Goal: Task Accomplishment & Management: Complete application form

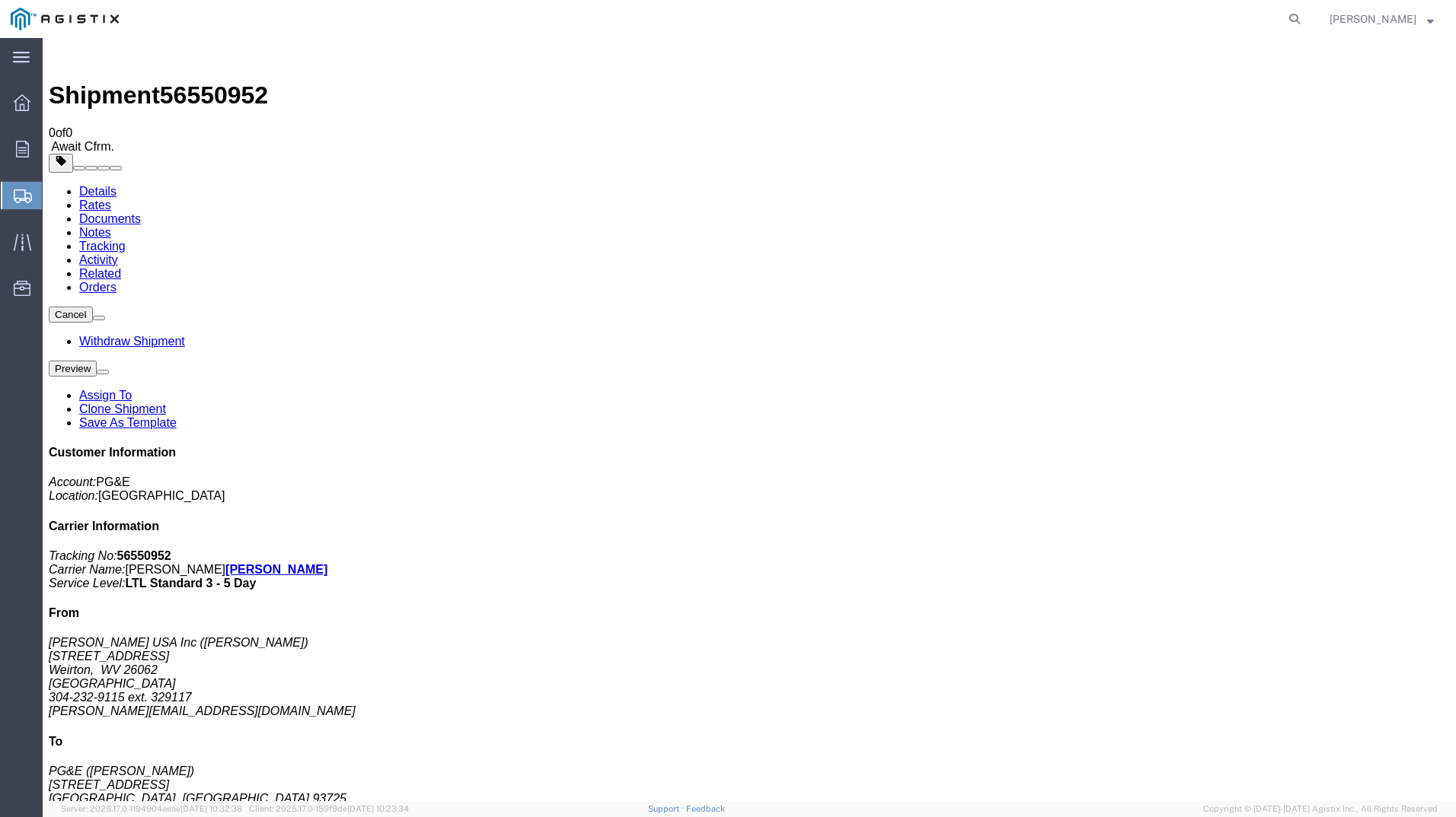
click at [0, 0] on span "Create Shipment" at bounding box center [0, 0] width 0 height 0
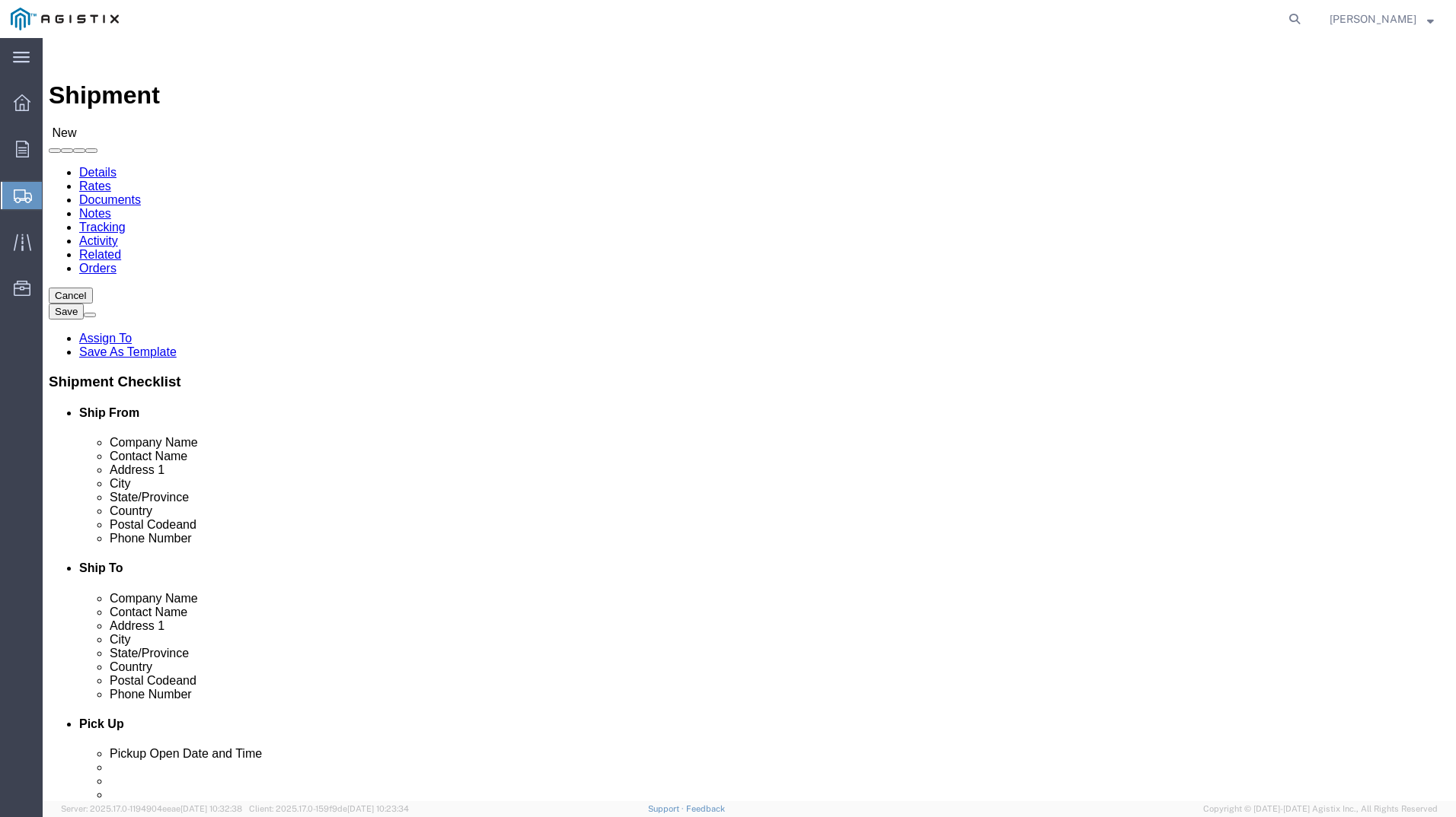
click div "Account Select PG&E [PERSON_NAME] [GEOGRAPHIC_DATA] Inc Location Select"
click select "Select PG&E [PERSON_NAME] USA Inc"
select select "9596"
click select "Select PG&E [PERSON_NAME] USA Inc"
select select
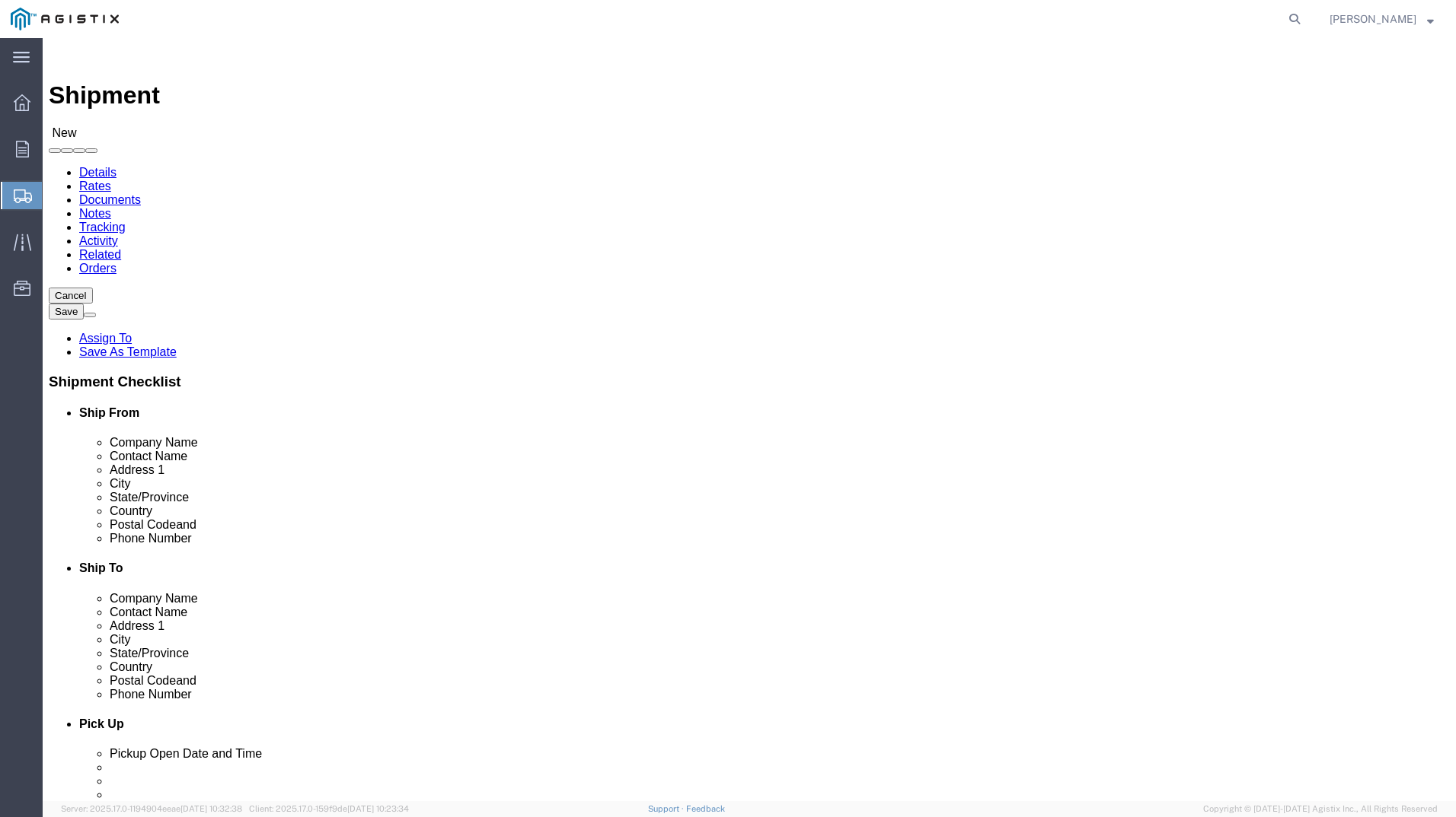
select select
click select "Select All Others [GEOGRAPHIC_DATA] [GEOGRAPHIC_DATA] [GEOGRAPHIC_DATA] [GEOGRA…"
select select "19996"
click select "Select All Others [GEOGRAPHIC_DATA] [GEOGRAPHIC_DATA] [GEOGRAPHIC_DATA] [GEOGRA…"
select select "MYPROFILE"
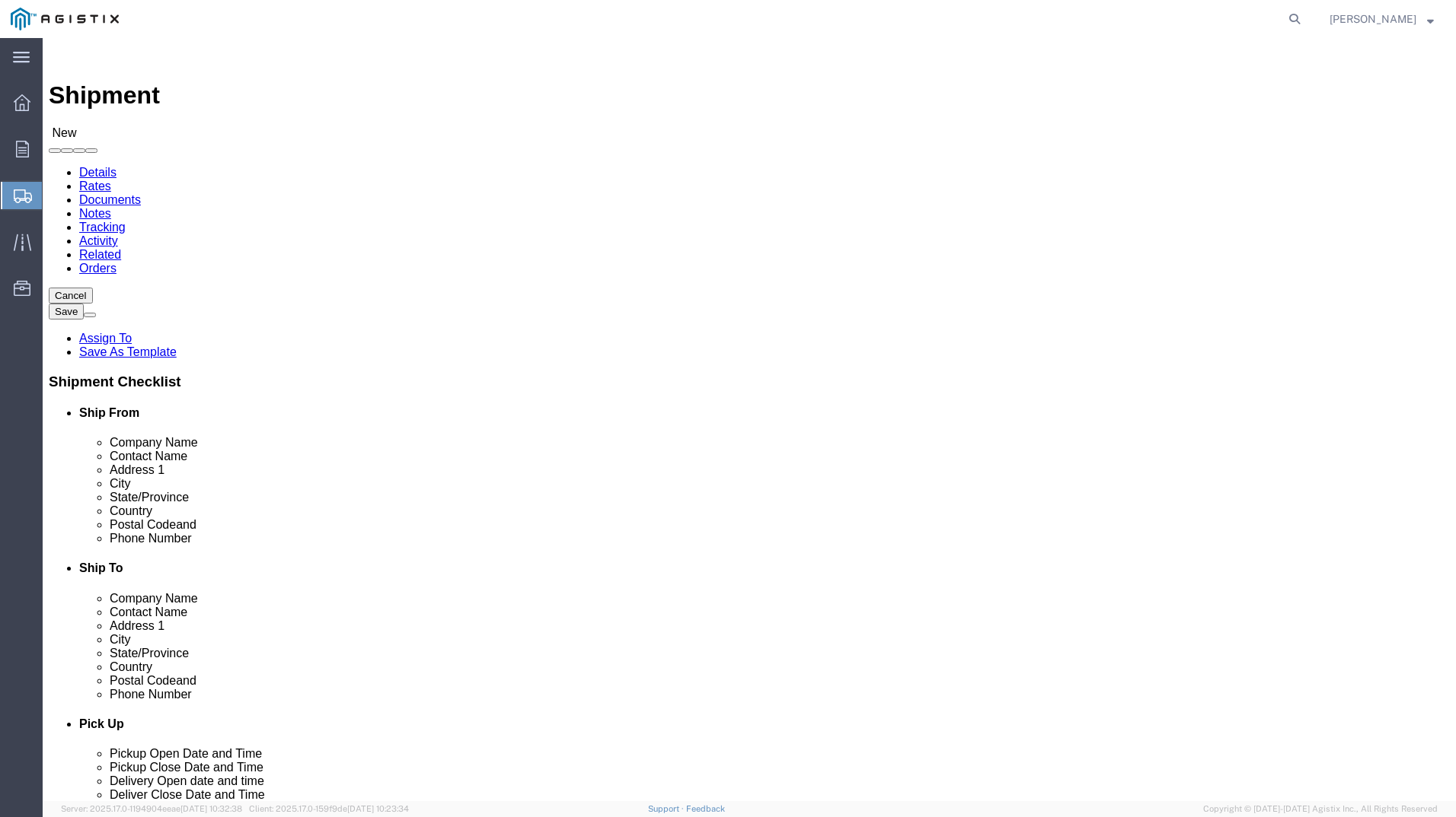
select select "WV"
type input "WH"
select select "19996"
select select "CA"
click input "text"
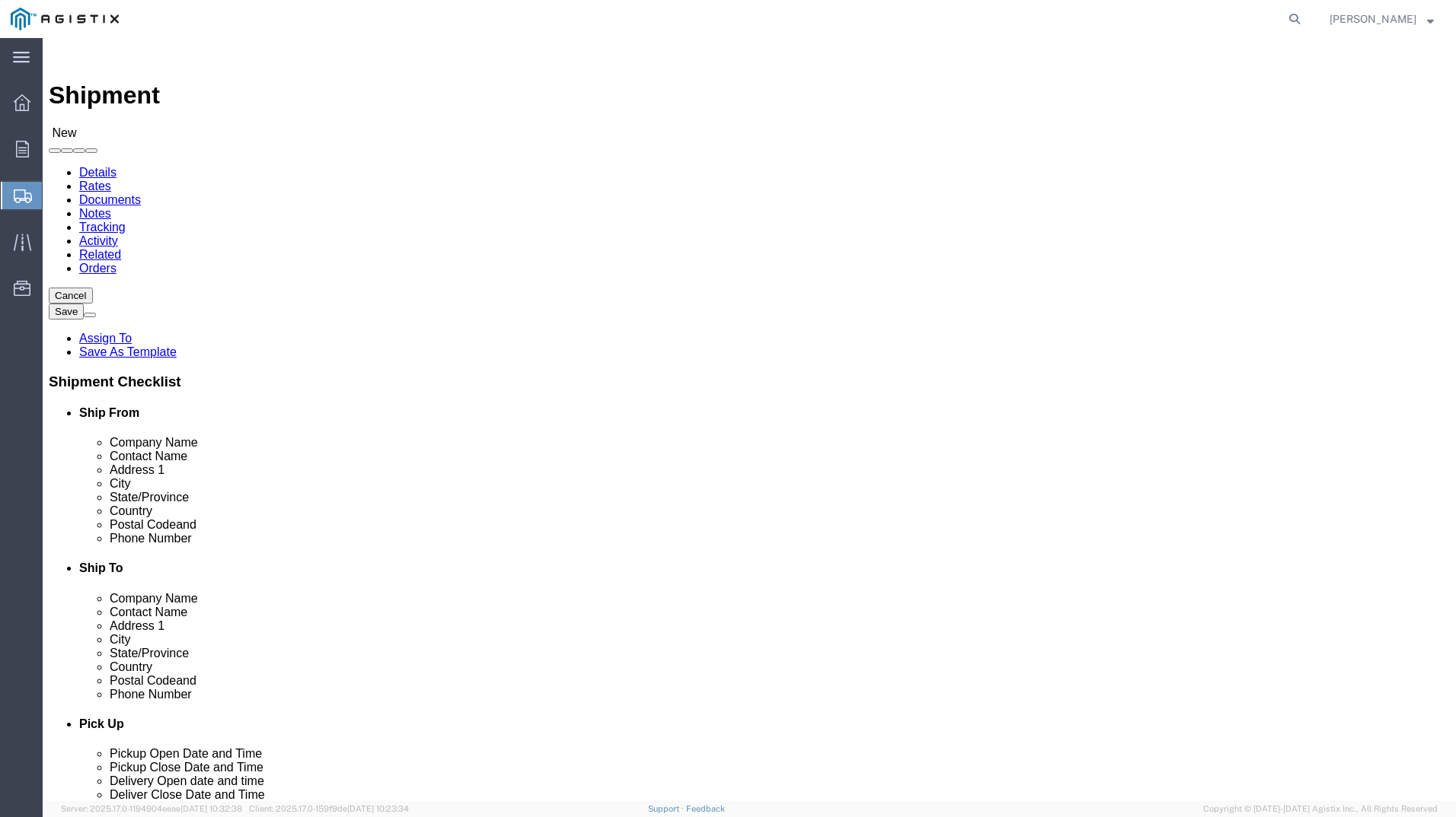
type input "[PERSON_NAME]"
type input "[STREET_ADDRESS]"
type input "Wheatland"
type input "95692"
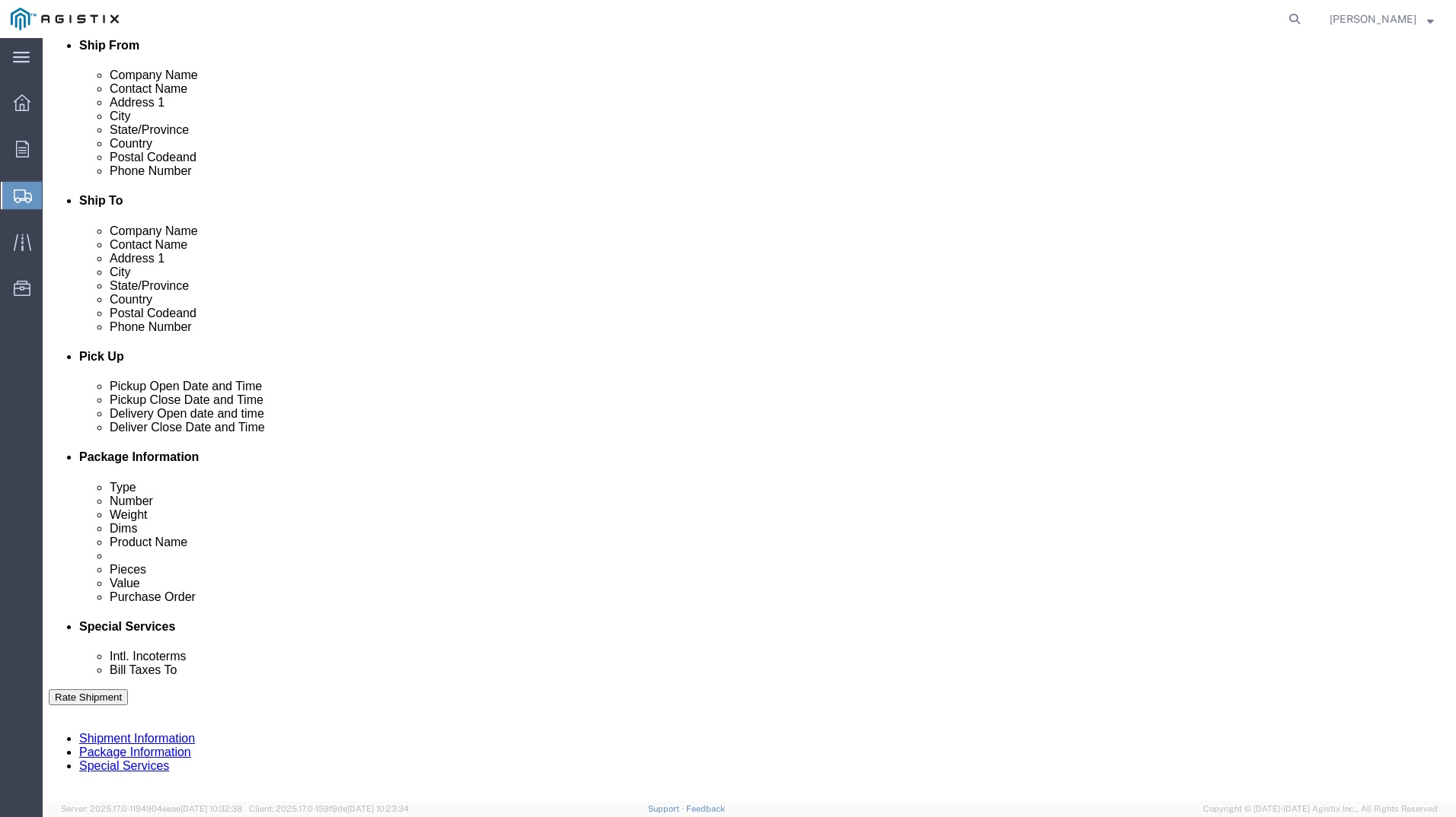
scroll to position [381, 0]
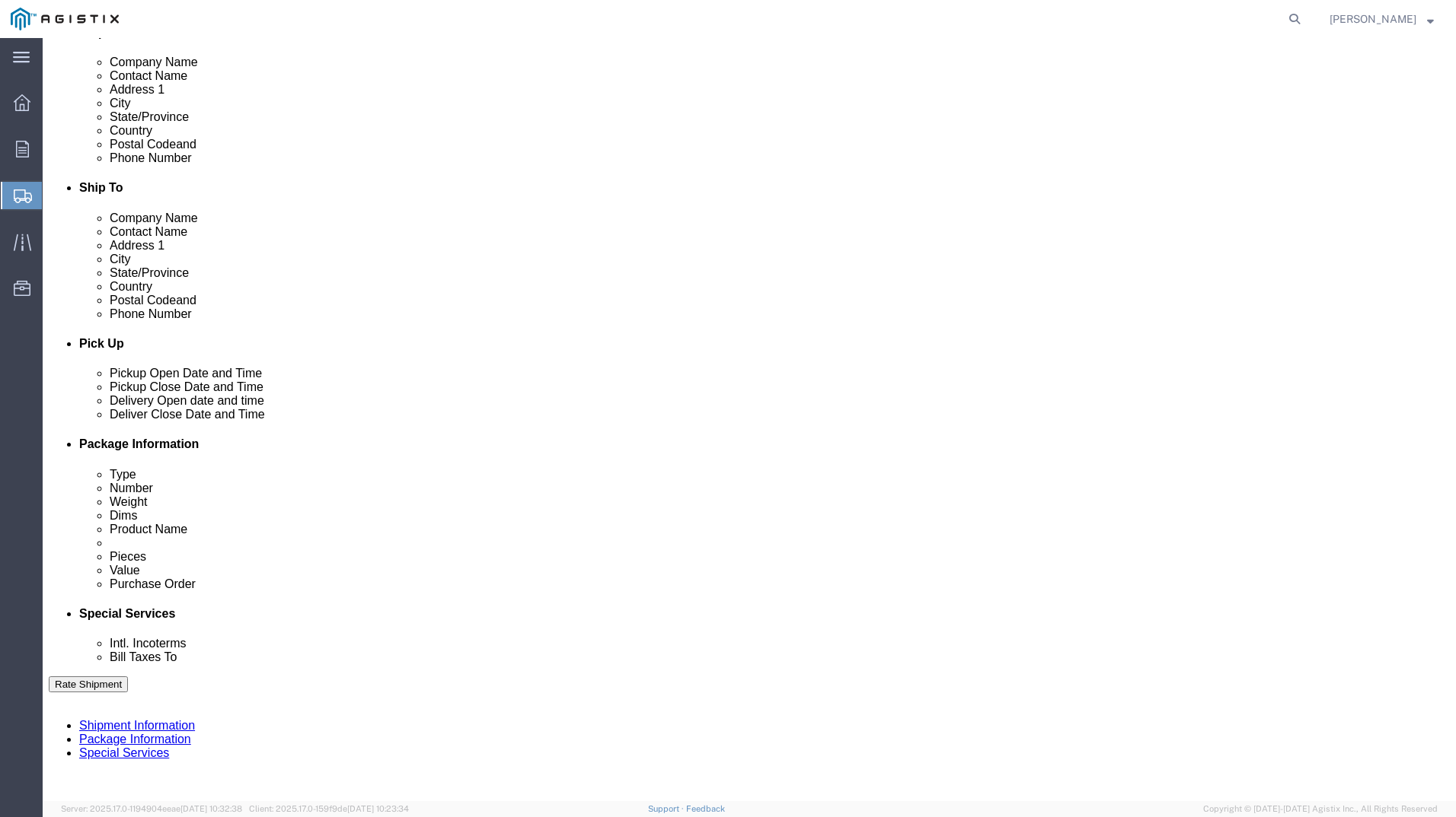
type input "4159109601"
click div "[DATE] 2:00 PM"
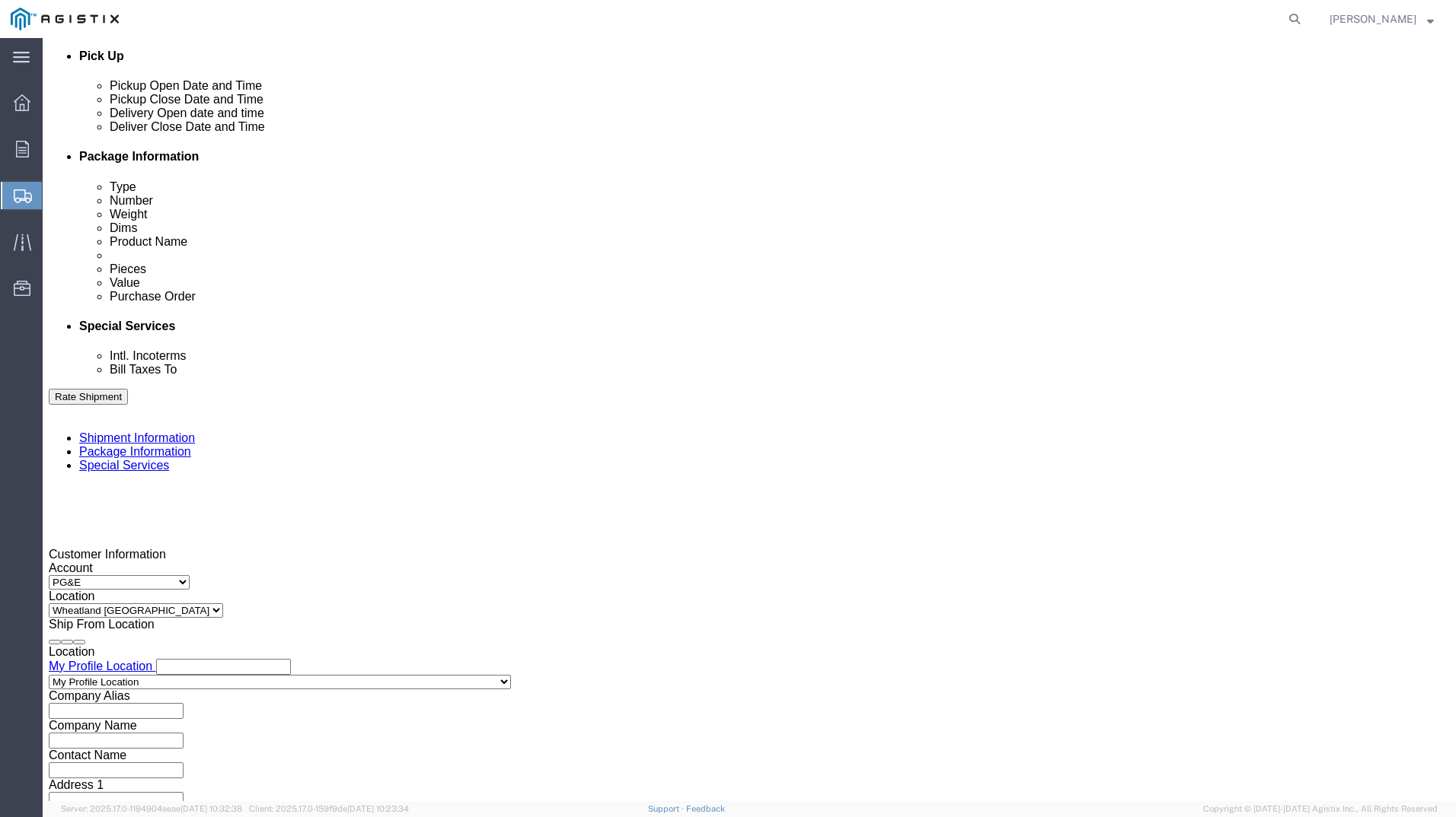
drag, startPoint x: 360, startPoint y: 525, endPoint x: 274, endPoint y: 522, distance: 86.1
click body "Shipment New Details Rates Documents Notes Tracking Activity Related Orders Can…"
type input "3:30 PM"
click button "Apply"
click div
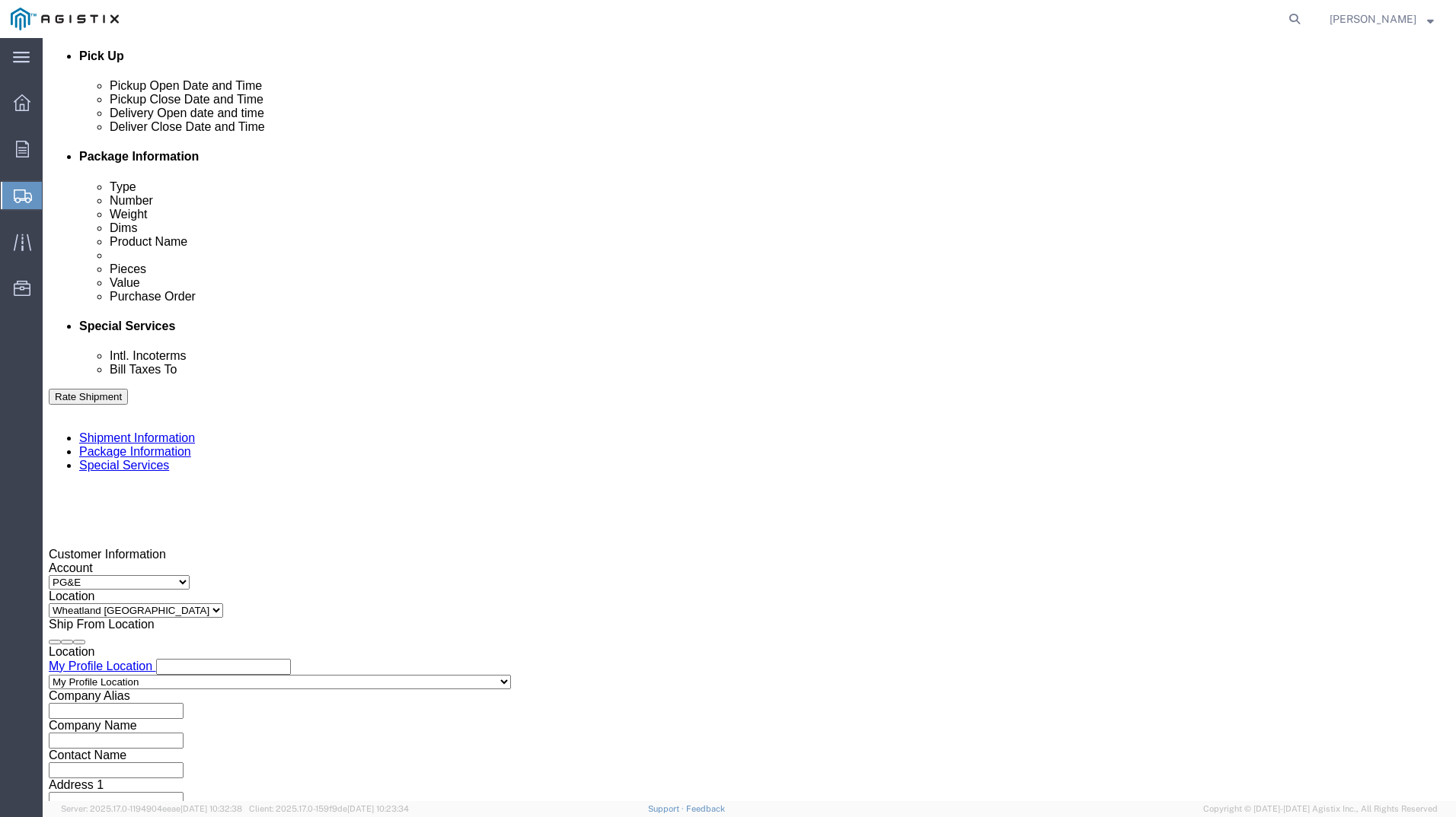
click button "Apply"
click div
click div "Close Time 5:30 PM [DATE] 5:30 PM - [DATE] 5:30 PM Cancel Apply"
click button "Apply"
click input "text"
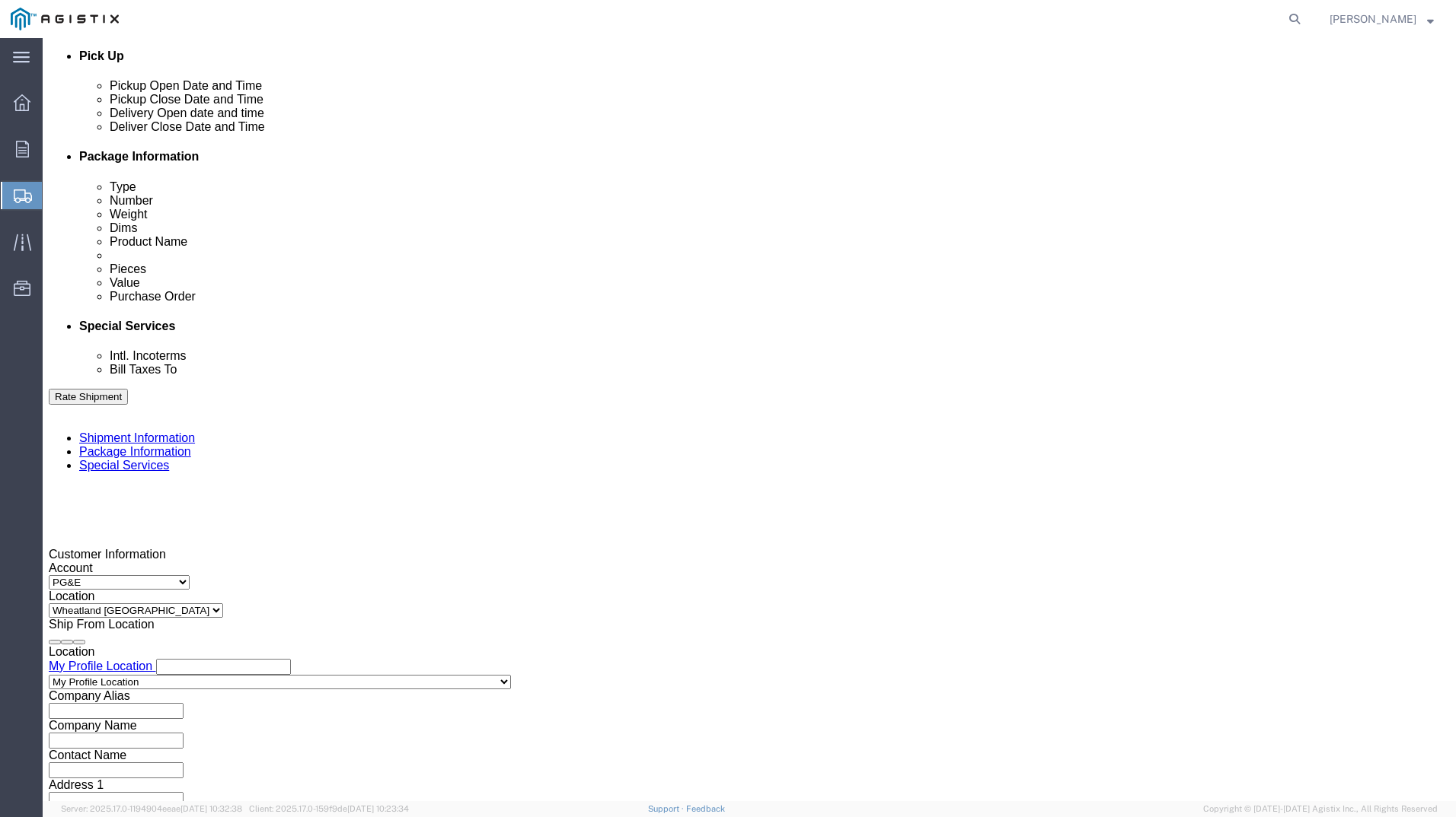
type input "3501405827"
click button "Continue"
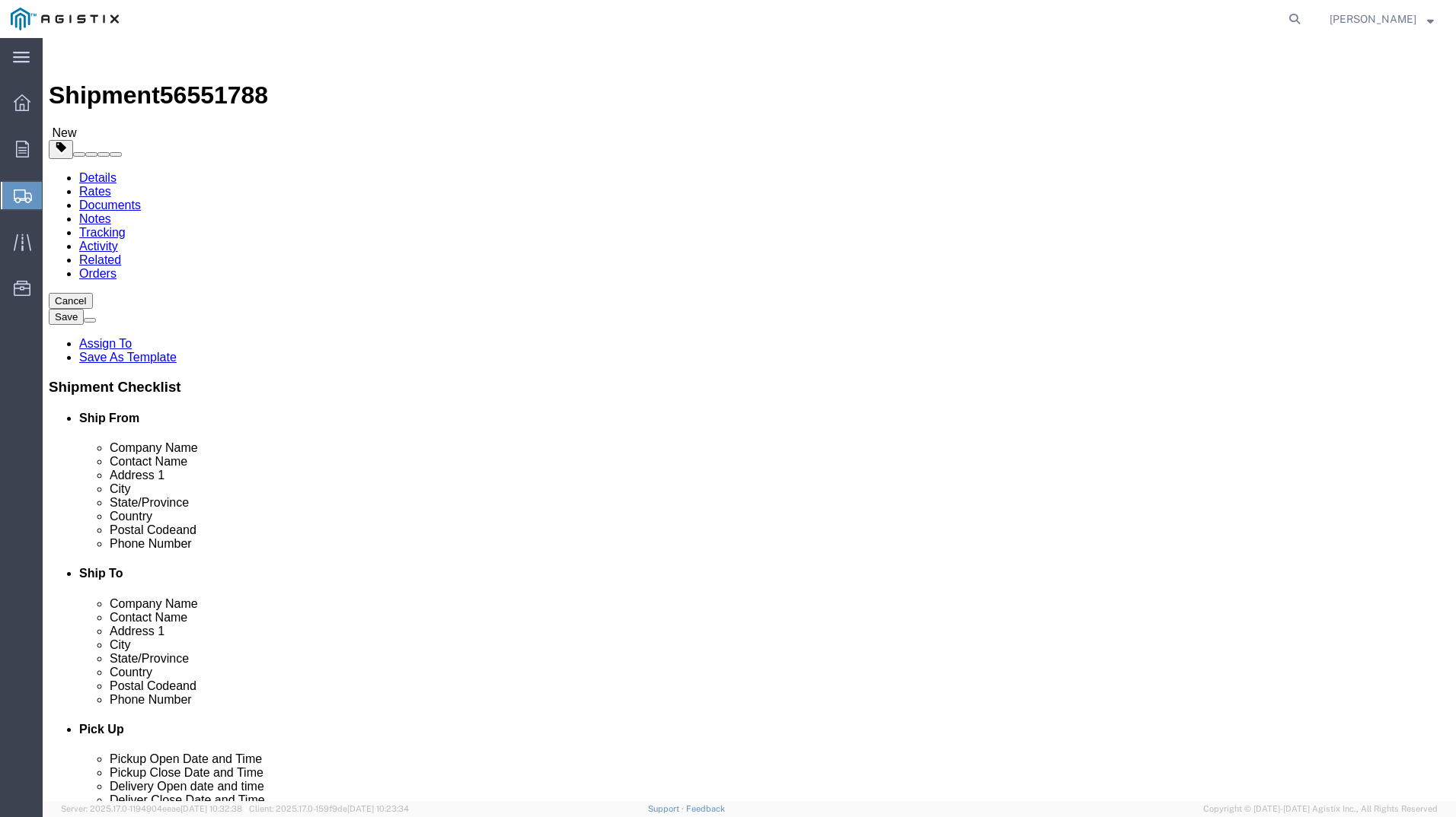
click select "Select Bulk Bundle(s) Cardboard Box(es) Carton(s) Crate(s) Drum(s) (Fiberboard)…"
select select "YRPK"
click select "Select Bulk Bundle(s) Cardboard Box(es) Carton(s) Crate(s) Drum(s) (Fiberboard)…"
drag, startPoint x: 235, startPoint y: 292, endPoint x: 19, endPoint y: 316, distance: 217.3
click div "Package Type Select Bulk Bundle(s) Cardboard Box(es) Carton(s) Crate(s) Drum(s)…"
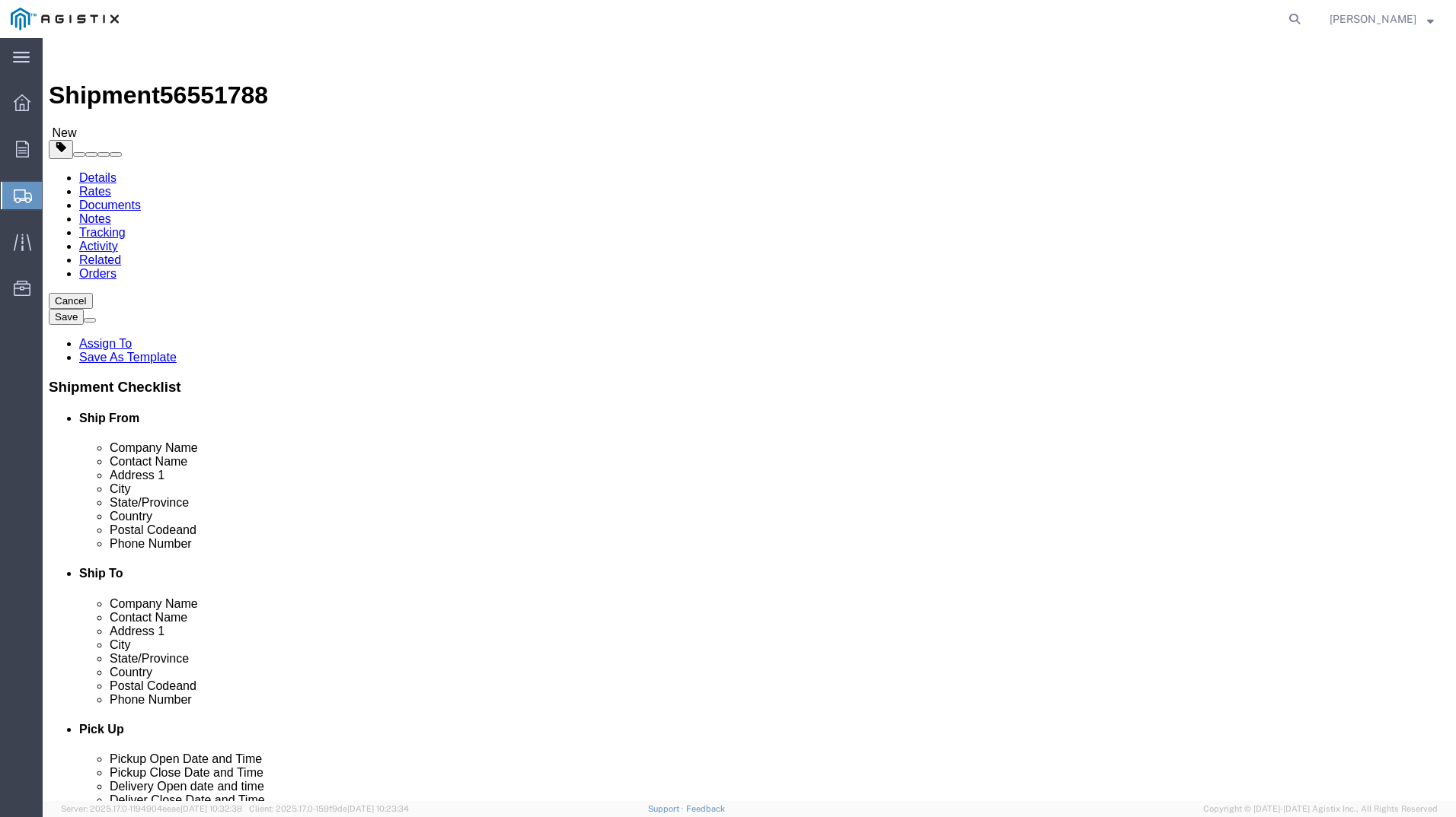
type input "5"
drag, startPoint x: 232, startPoint y: 321, endPoint x: 143, endPoint y: 310, distance: 89.7
click div "Package Type Select Bulk Bundle(s) Cardboard Box(es) Carton(s) Crate(s) Drum(s)…"
type input "27"
drag, startPoint x: 306, startPoint y: 324, endPoint x: 288, endPoint y: 321, distance: 18.2
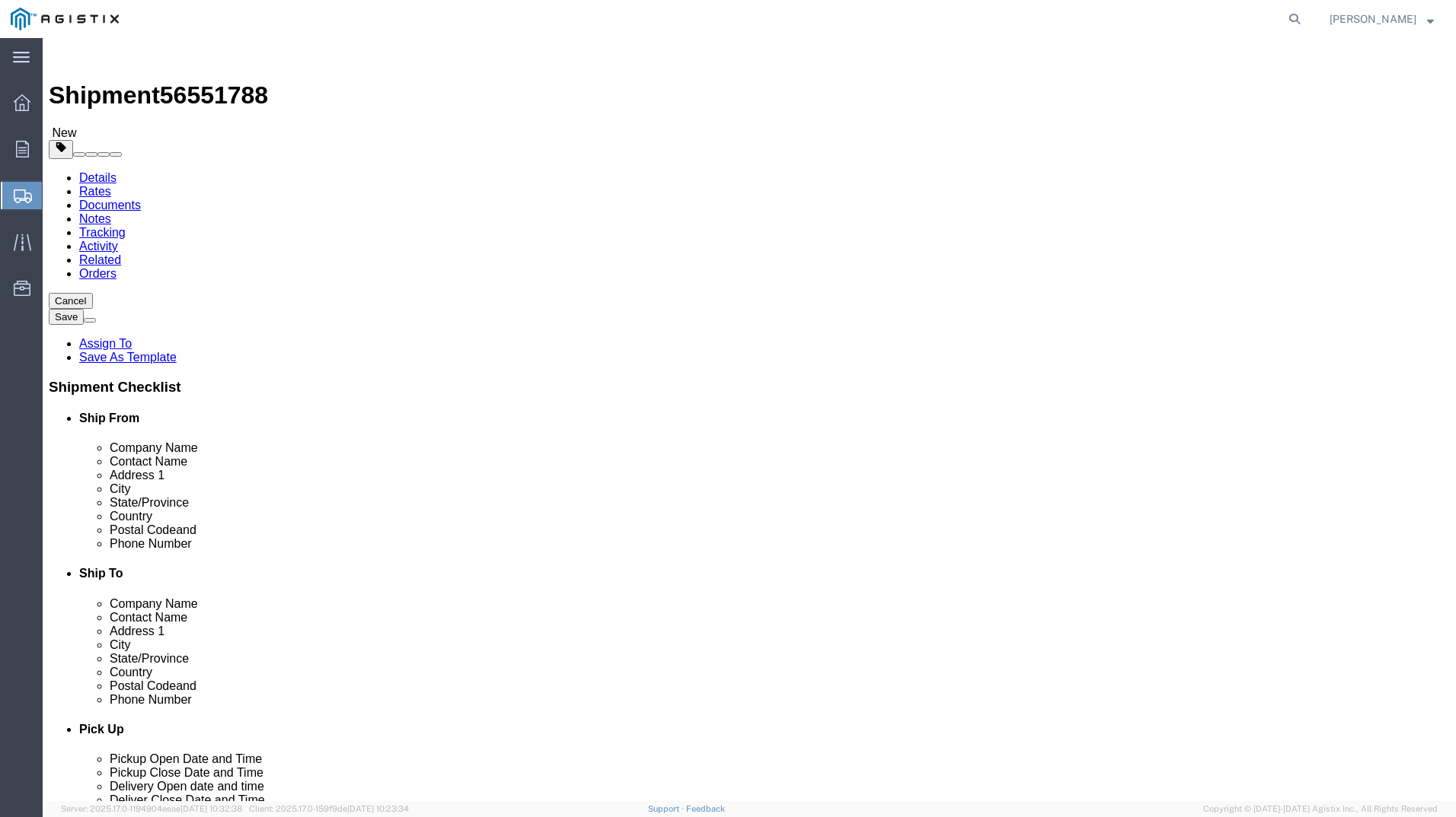
click input "text"
type input "27"
click input "text"
type input "35"
click input "0.00"
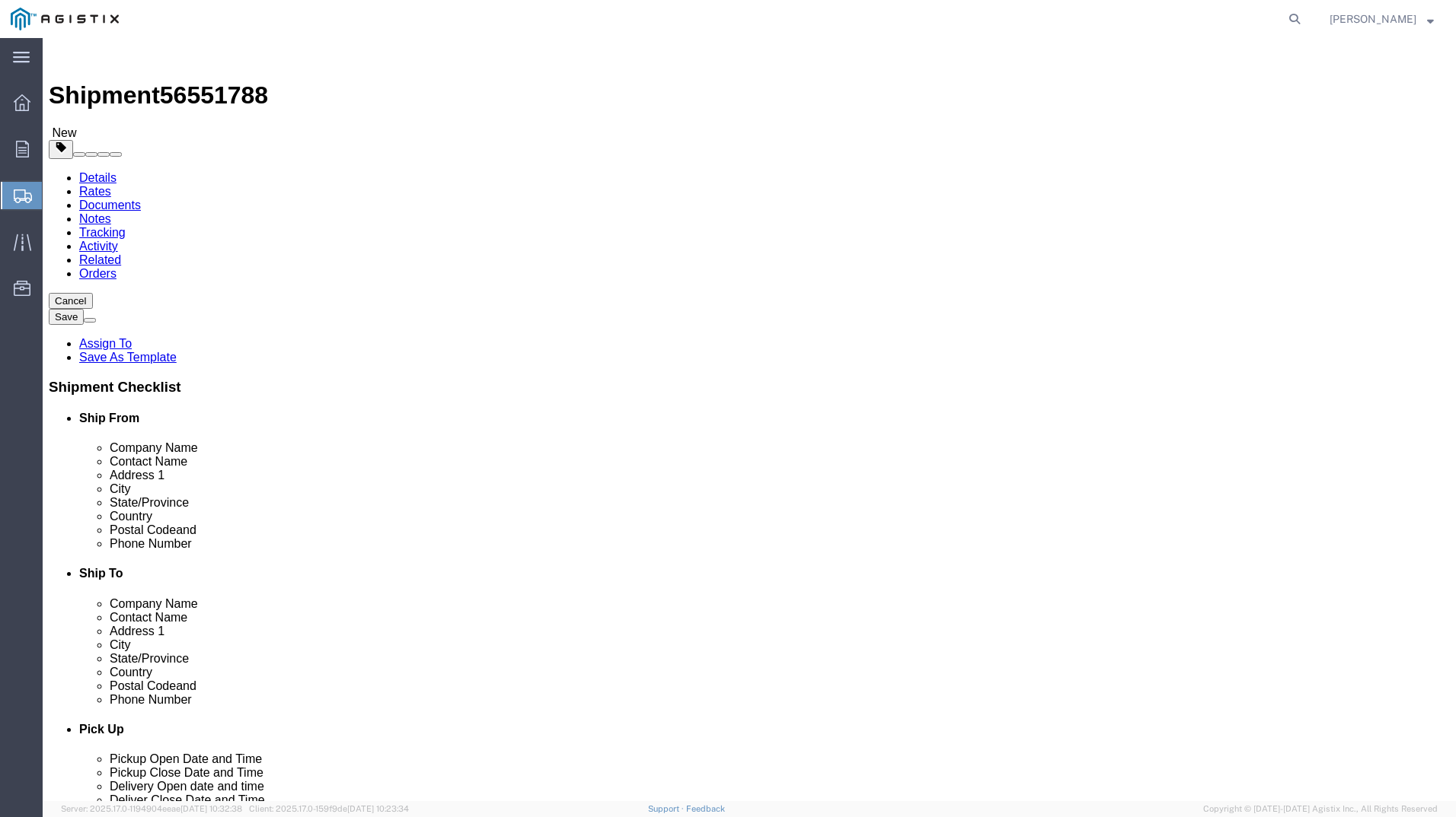
drag, startPoint x: 246, startPoint y: 349, endPoint x: 140, endPoint y: 343, distance: 106.2
click div "Weight 0.00 Select kgs lbs Ship. t°"
type input "510"
click link "Add Content"
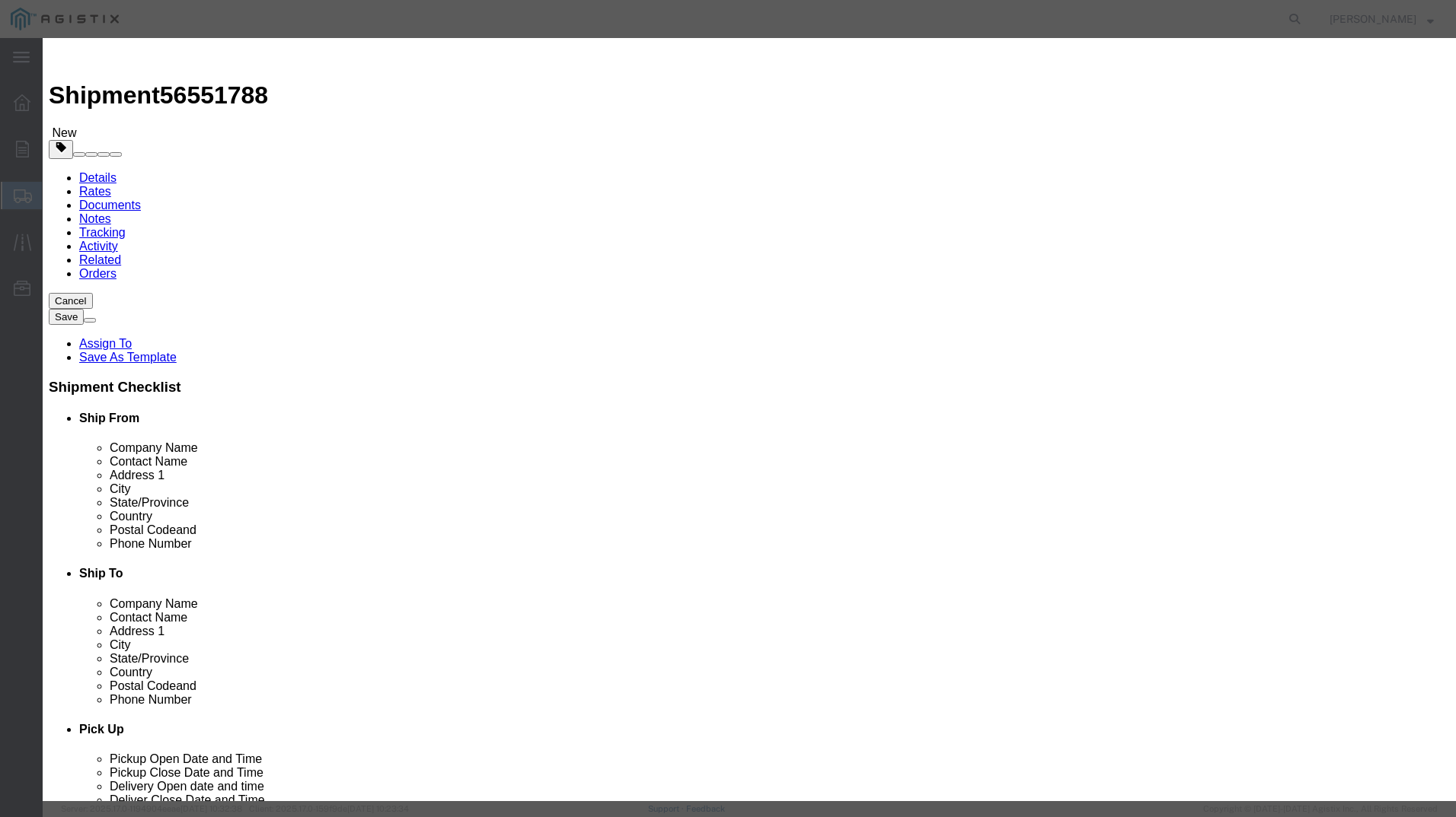
click input "text"
type input "M650602"
click td "Name: REGULATOR [PERSON_NAME] 2" - 7" WC"
select select
select select "USD"
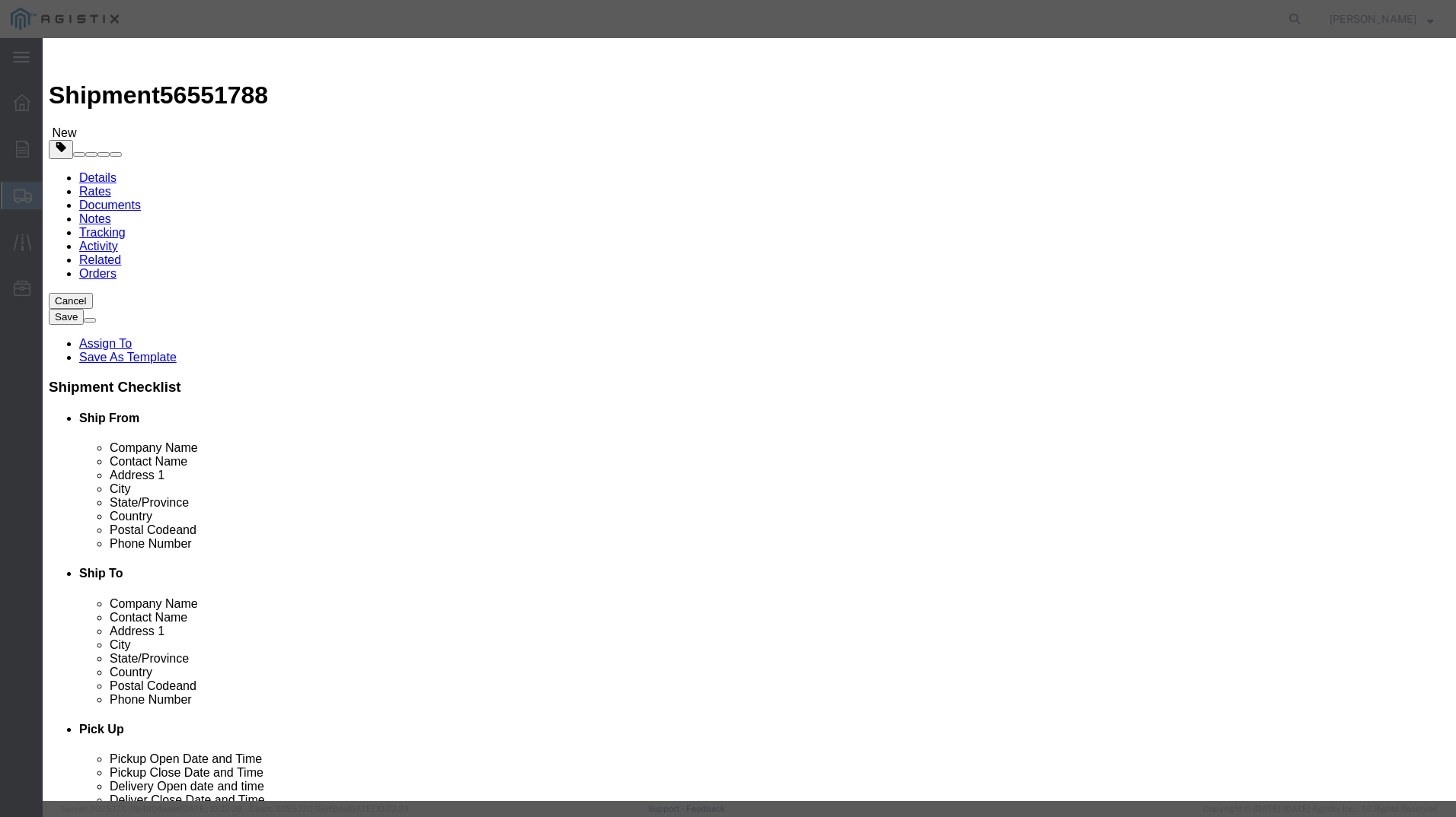
type input "REGULATOR [PERSON_NAME] 2" - 7" WC"
type input "M650602"
type input "REGULATOR [PERSON_NAME] 2" - 7" WC"
click input "text"
type input "5"
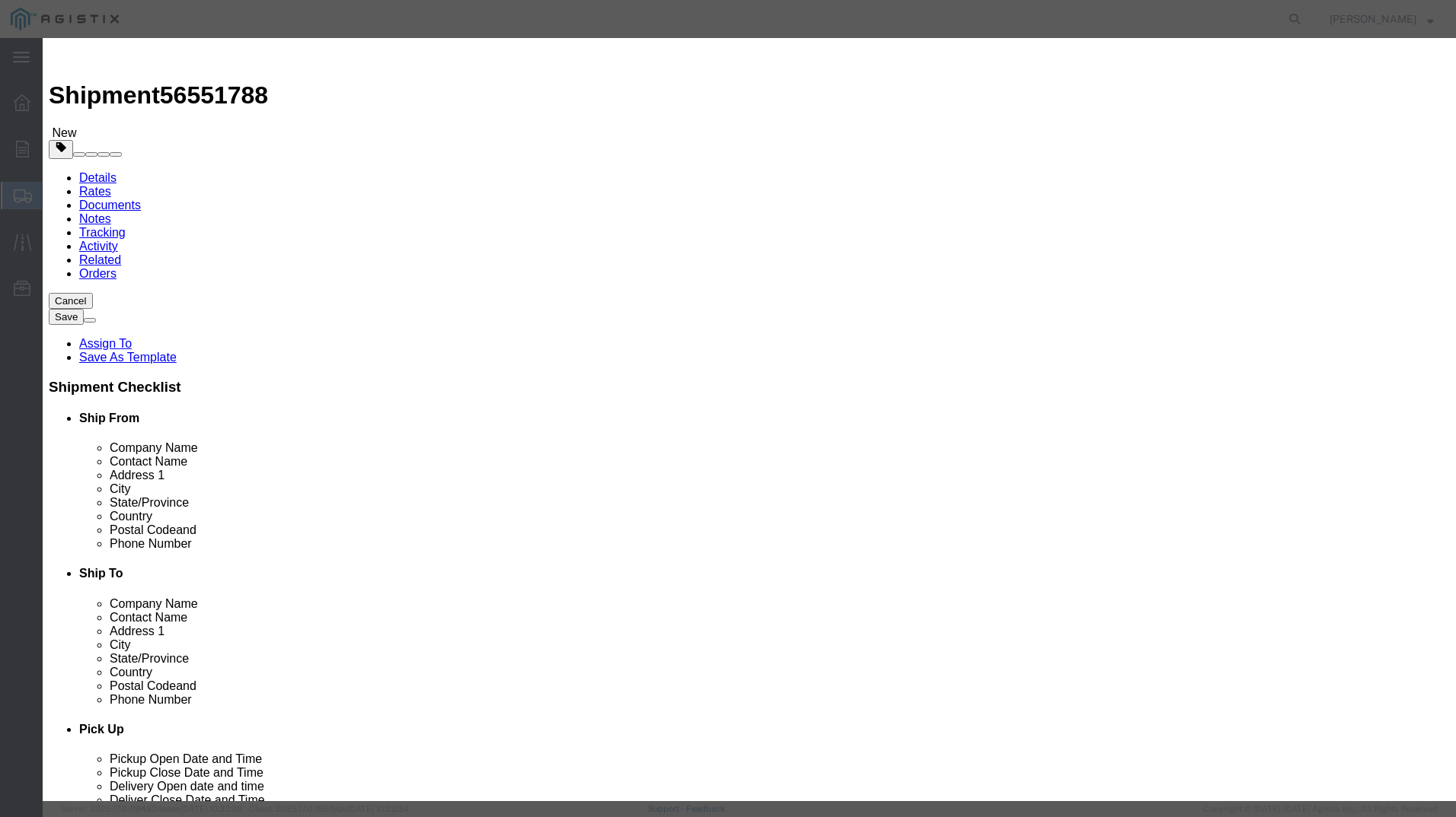
click input "text"
click input "23500"
type input "13500"
click select "Select 50 55 60 65 70 85 92.5 100 125 175 250 300 400"
select select "70"
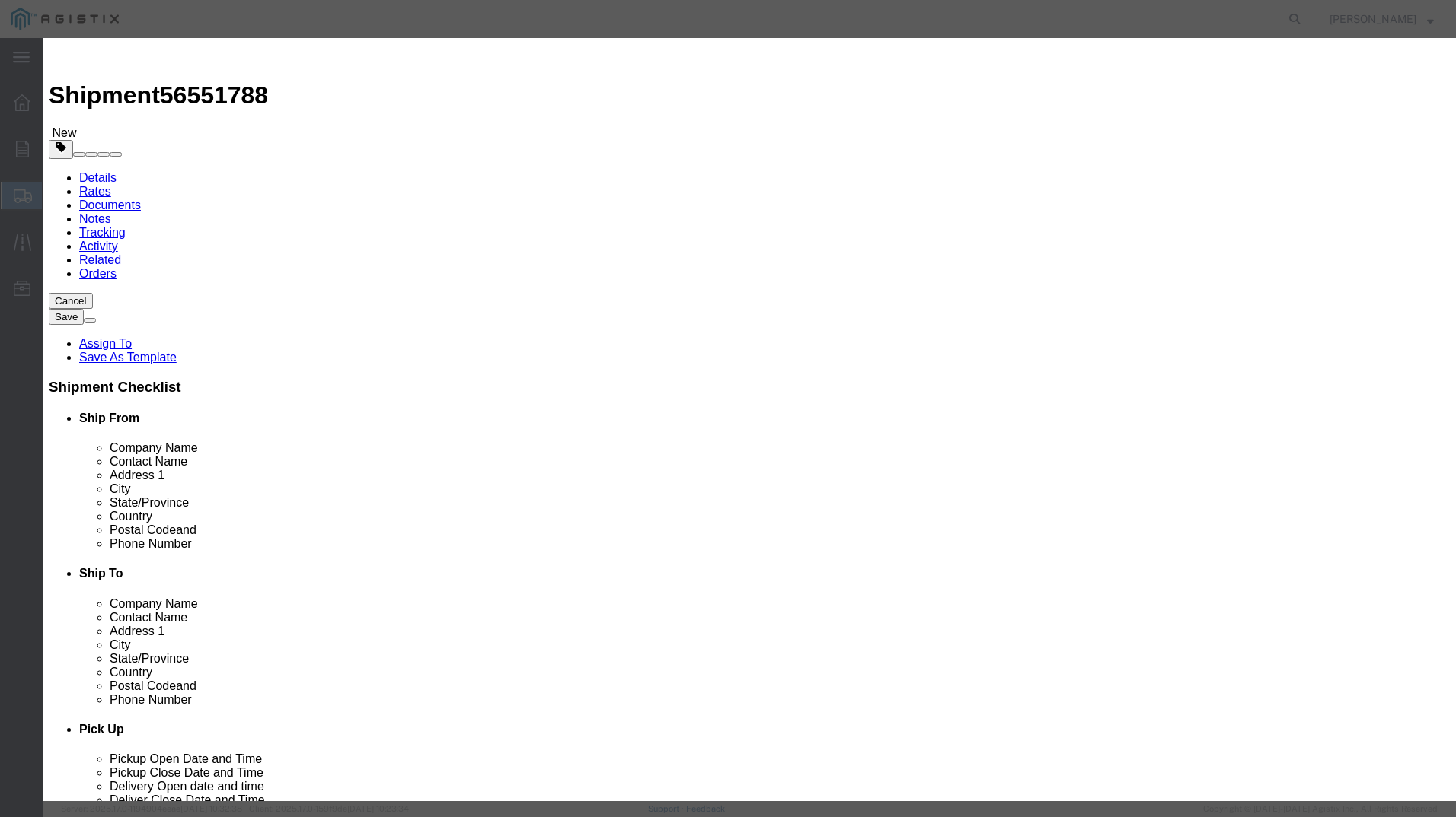
click select "Select 50 55 60 65 70 85 92.5 100 125 175 250 300 400"
click button "Save & Close"
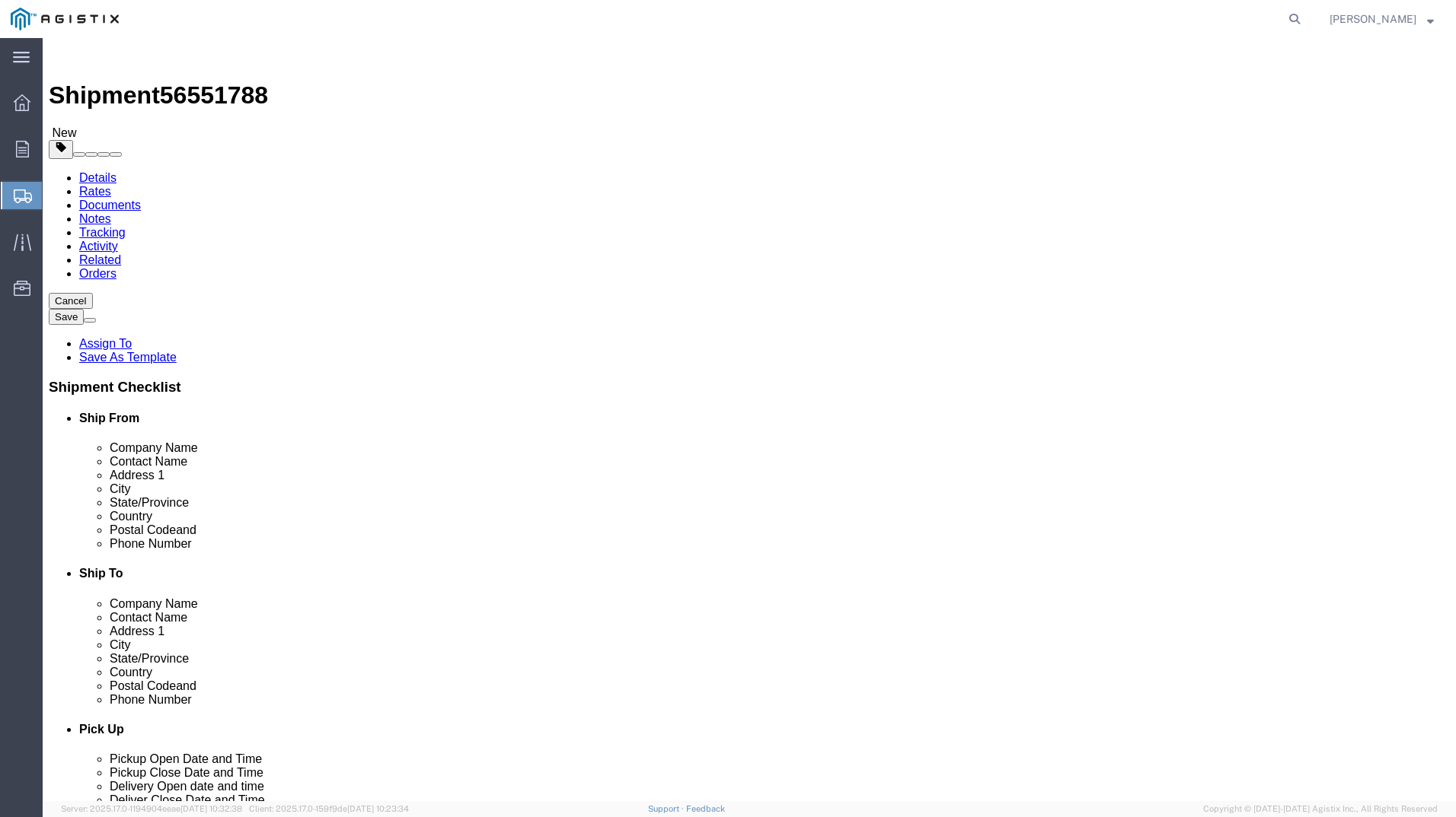
click link "Add Package"
select select "CBOX"
drag, startPoint x: 1066, startPoint y: 222, endPoint x: 1032, endPoint y: 279, distance: 66.4
click span "button"
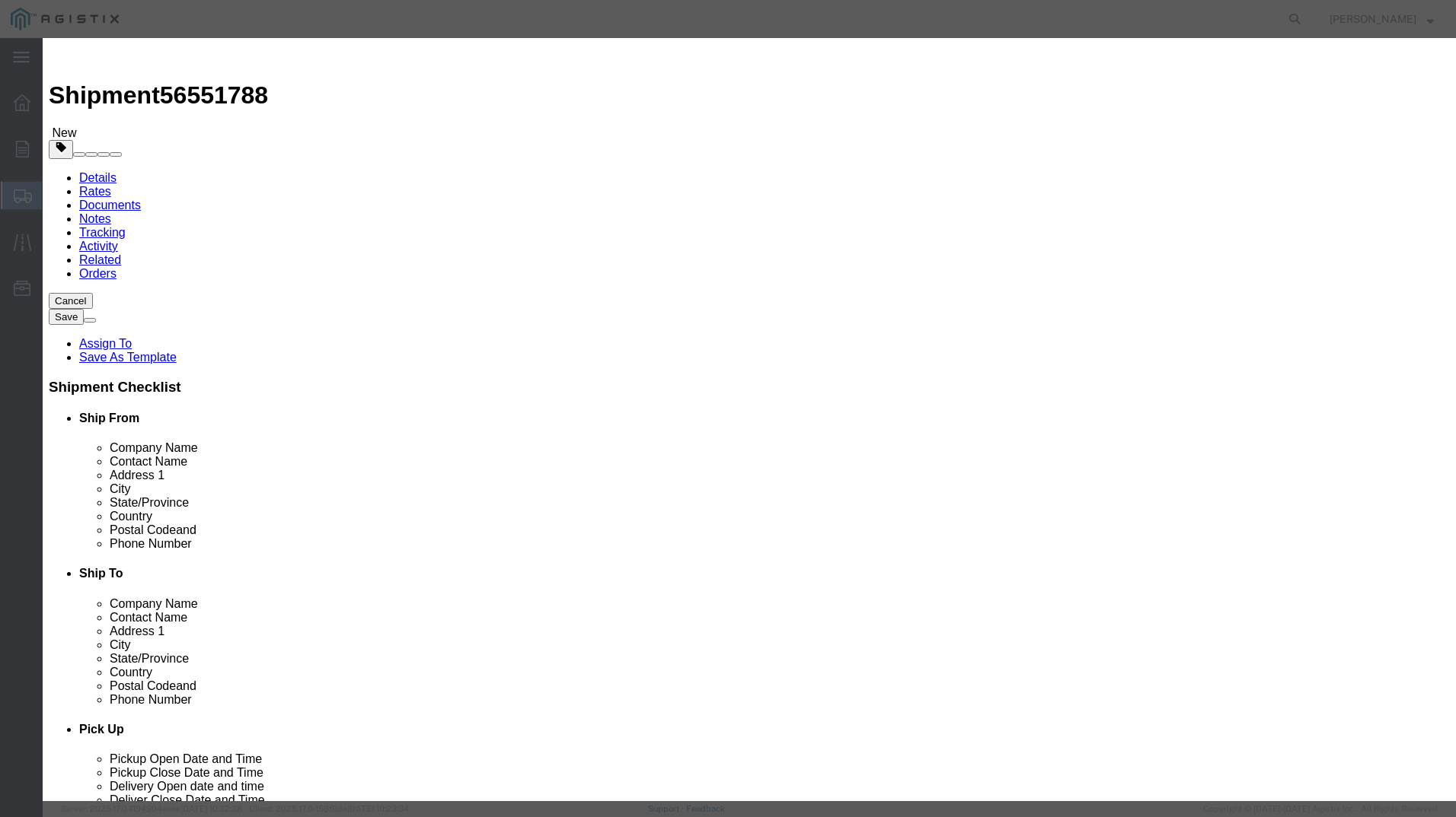
click button "Yes"
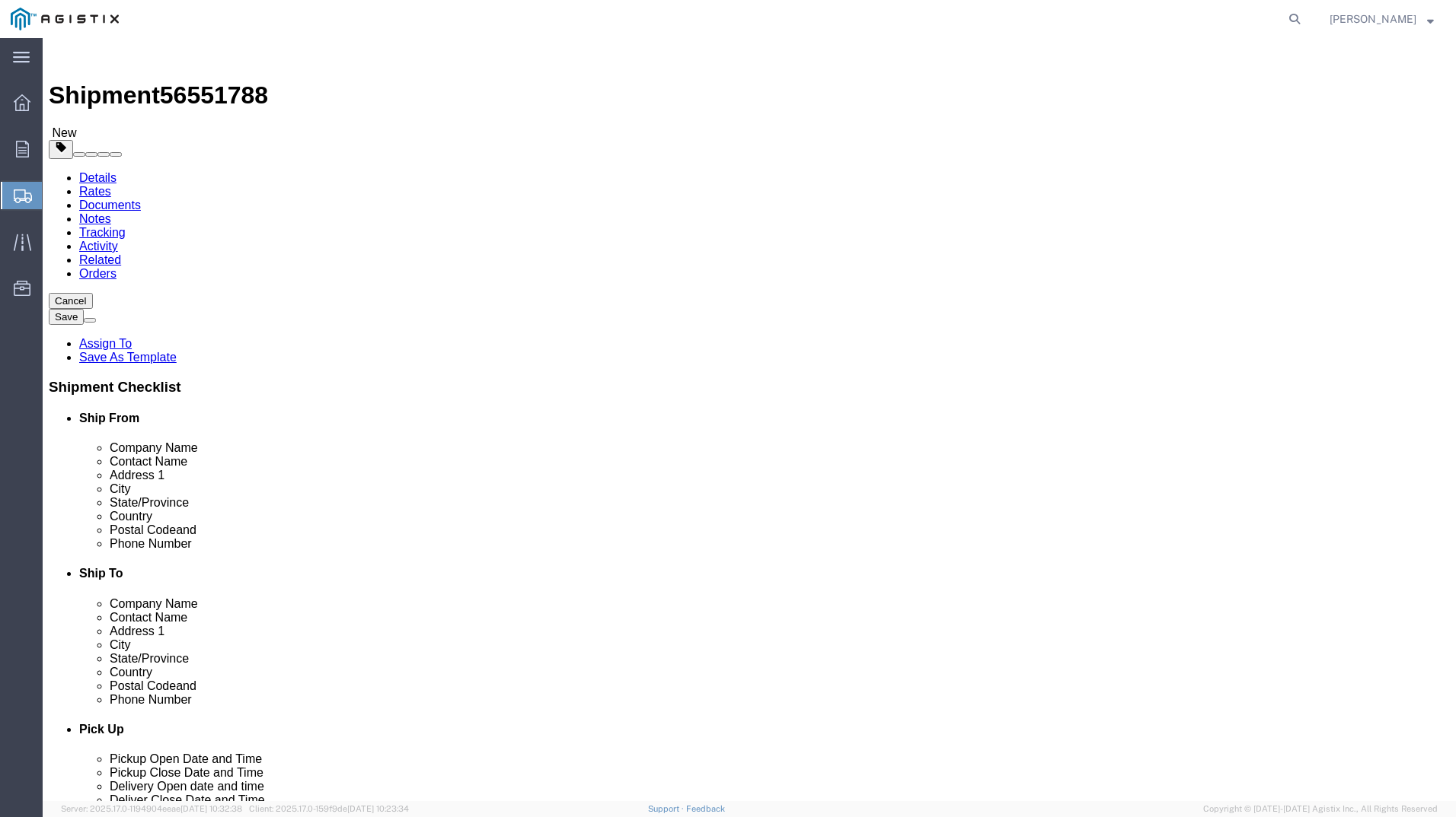
click button "Continue"
click select "Select 1 Day 2 Day 3-5 Day Economy 5+ Day"
select select "3-5 Day Economy"
click select "Select 1 Day 2 Day 3-5 Day Economy 5+ Day"
click select "Select Recipient Account Sender/Shipper Third Party Account"
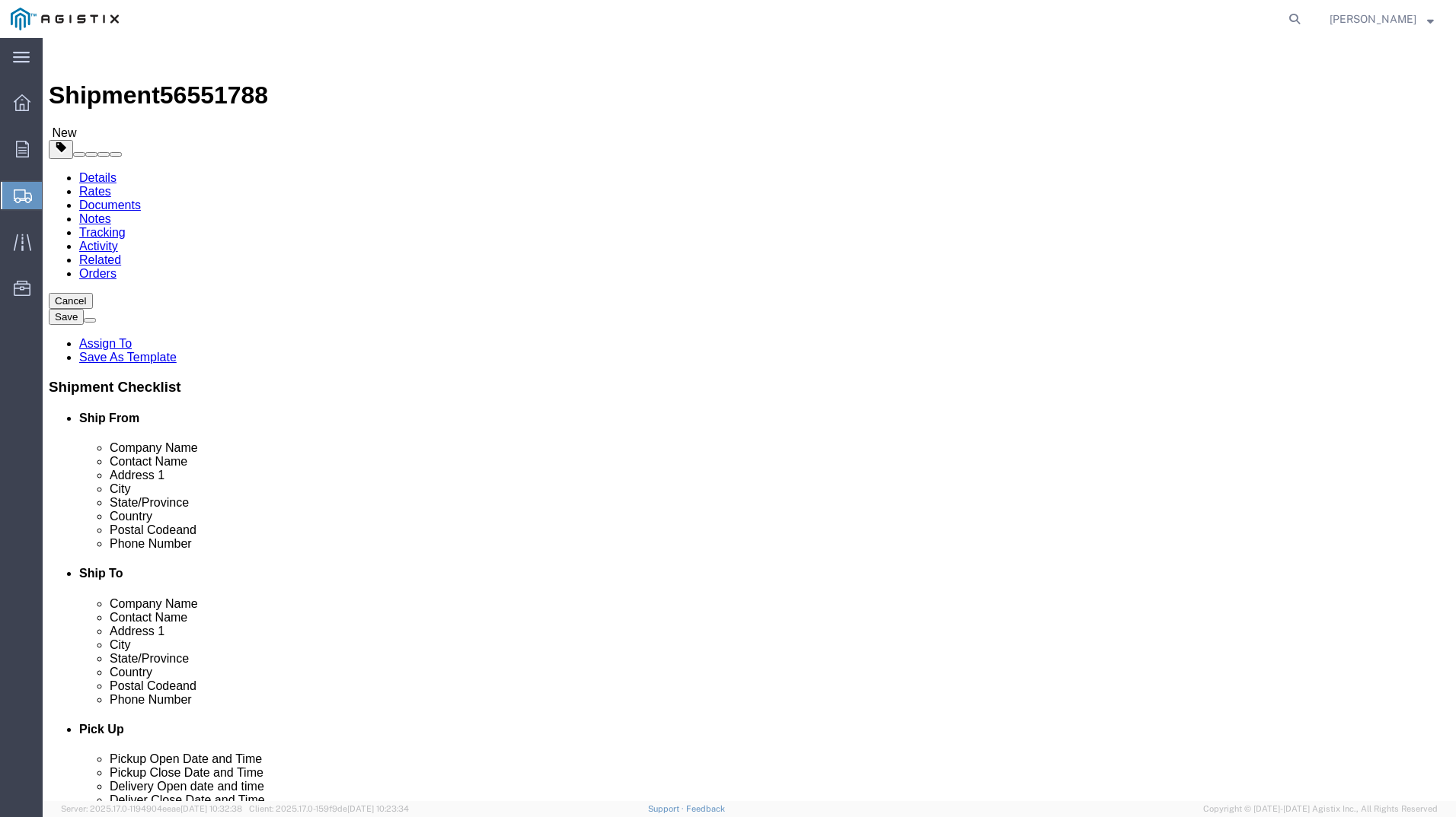
select select "RCPN"
click select "Select Recipient Account Sender/Shipper Third Party Account"
type input "PG&E"
type input "[STREET_ADDRESS]"
select select "US"
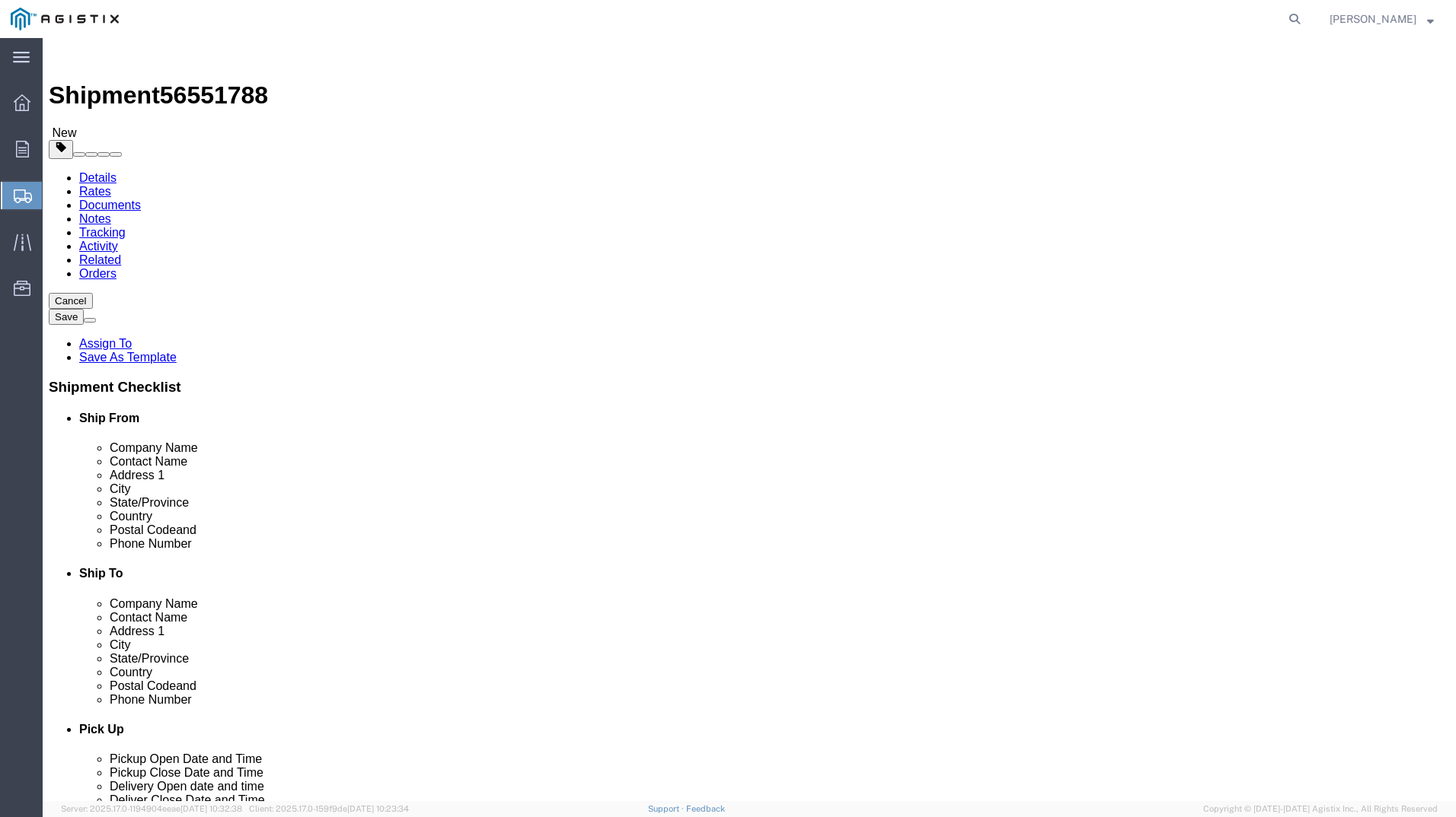
select select "CA"
type input "4159109601"
type input "[PERSON_NAME]"
type input "Wheatland"
type input "95692"
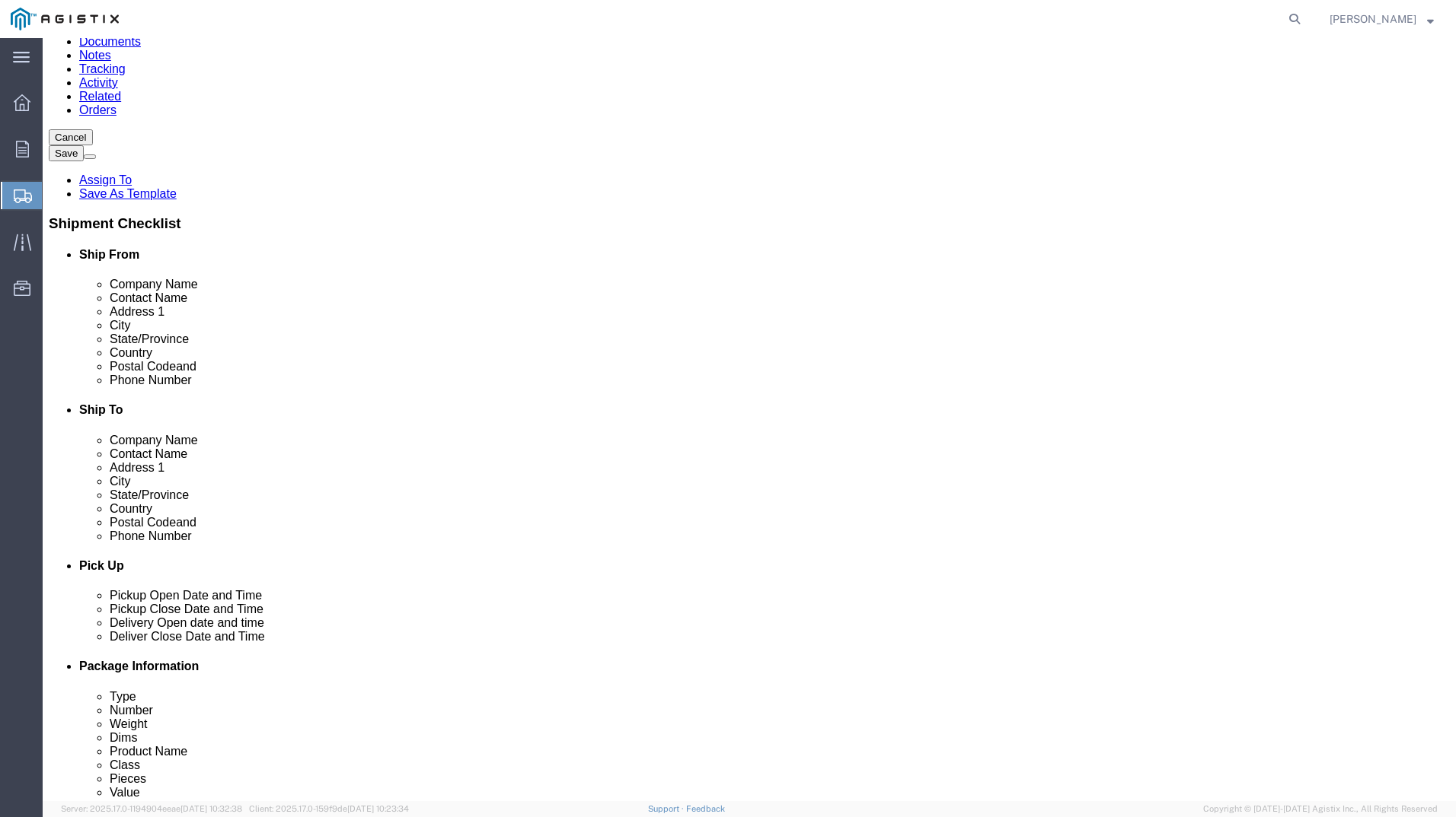
scroll to position [177, 0]
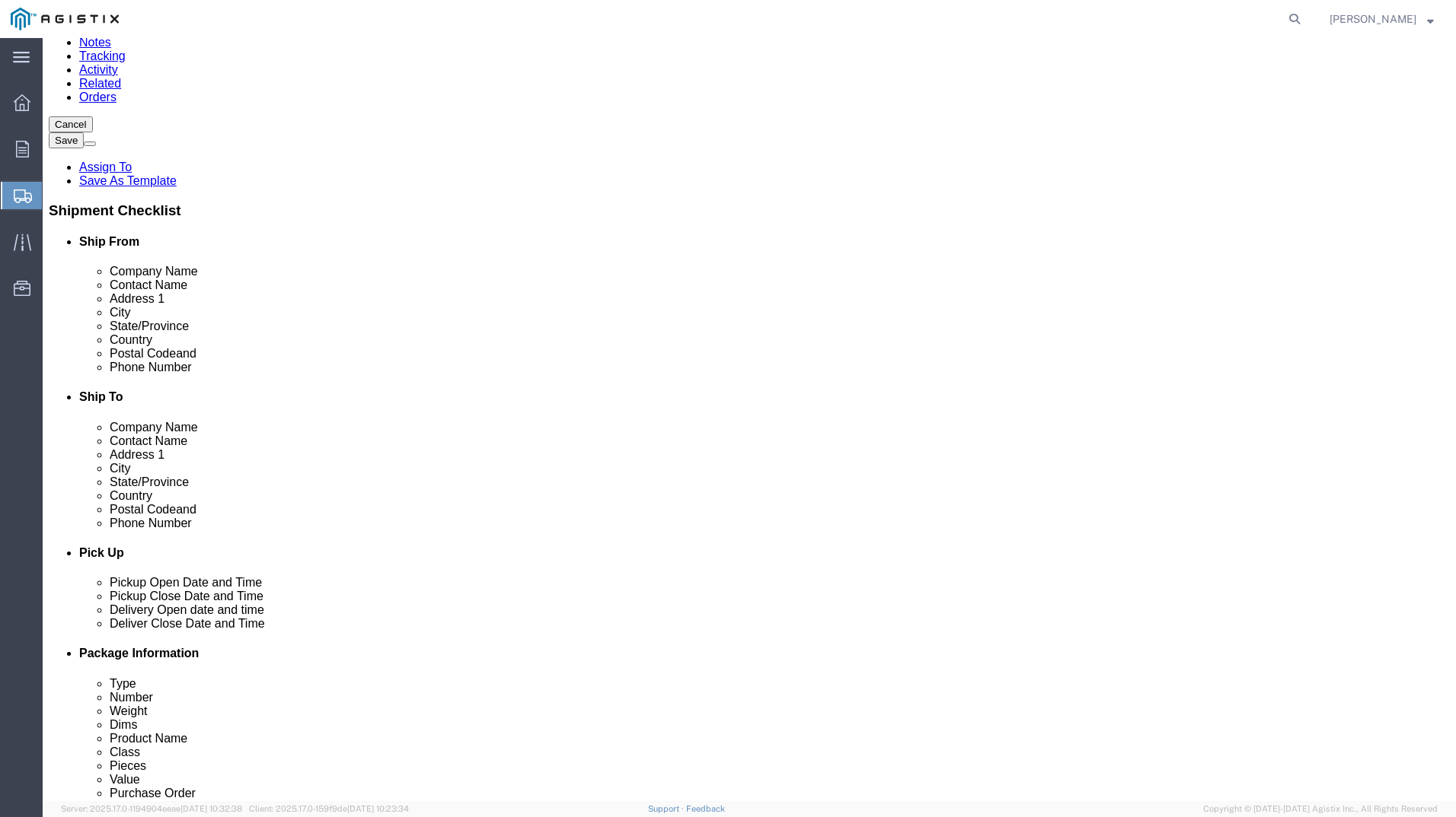
click button "Rate Shipment"
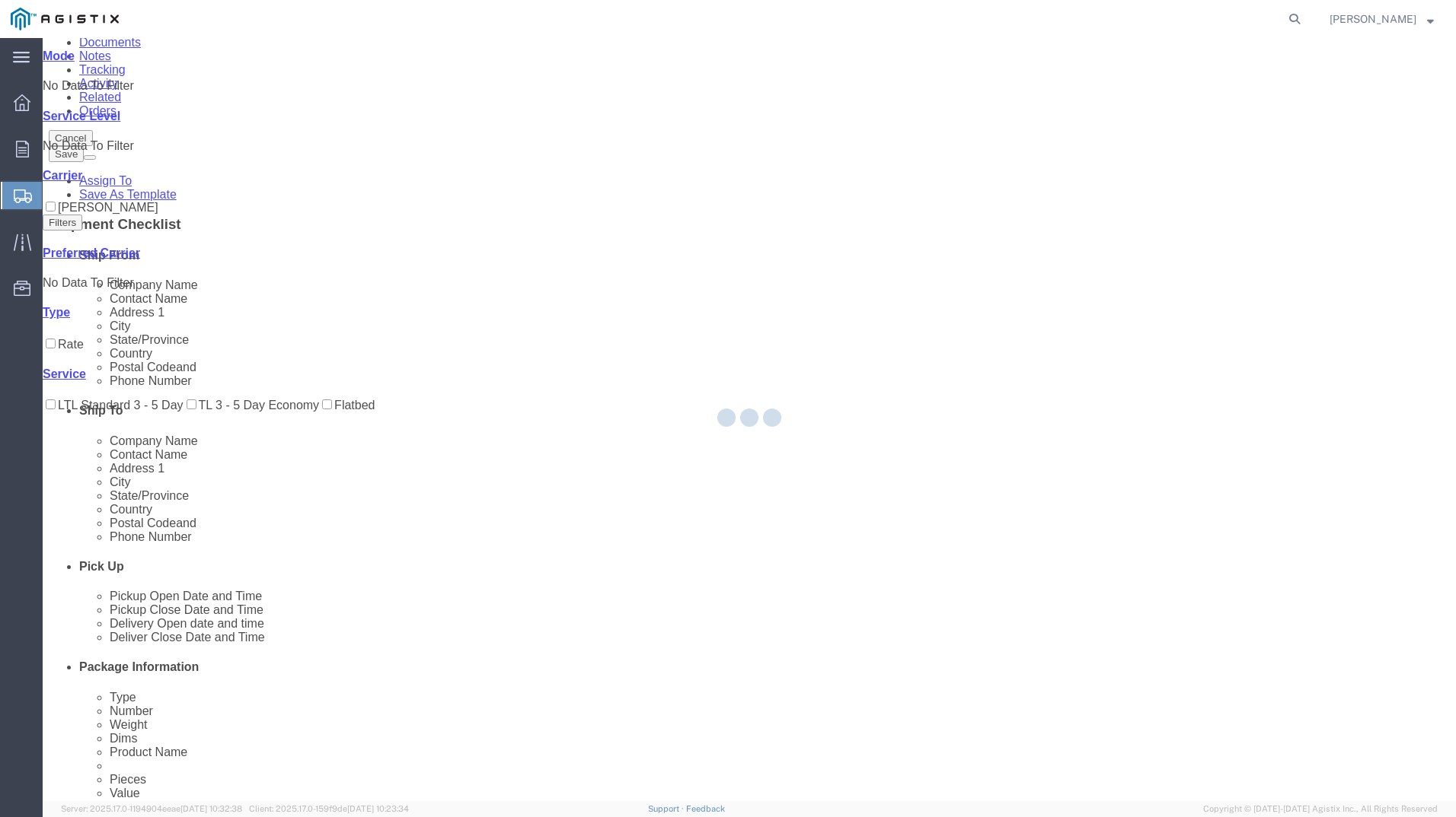
scroll to position [0, 0]
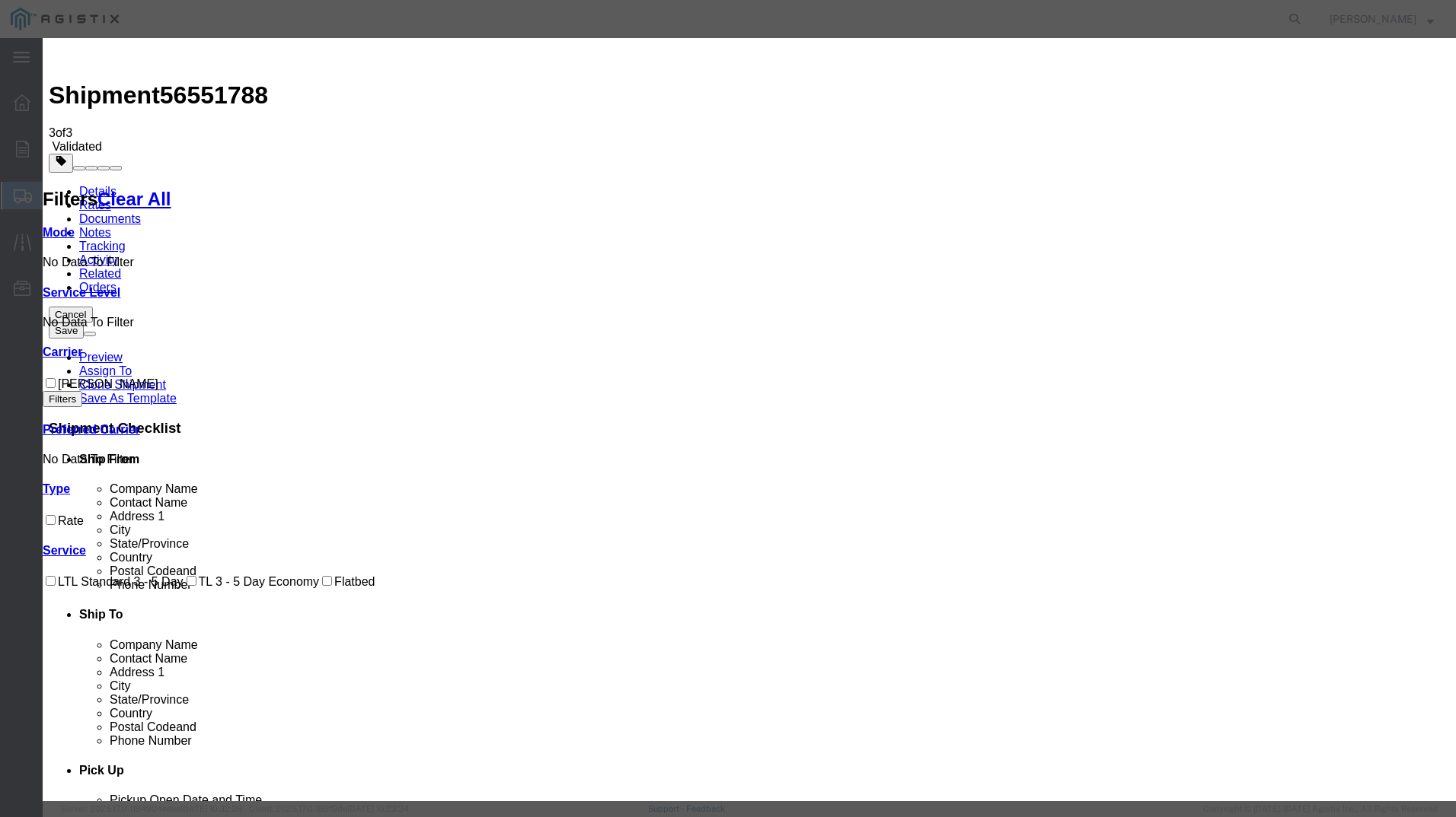
drag, startPoint x: 543, startPoint y: 190, endPoint x: 564, endPoint y: 215, distance: 32.6
